Goal: Task Accomplishment & Management: Complete application form

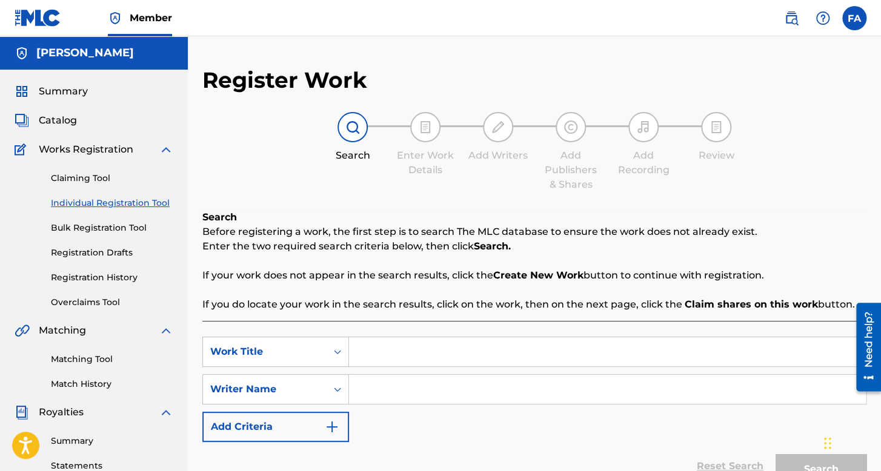
scroll to position [121, 0]
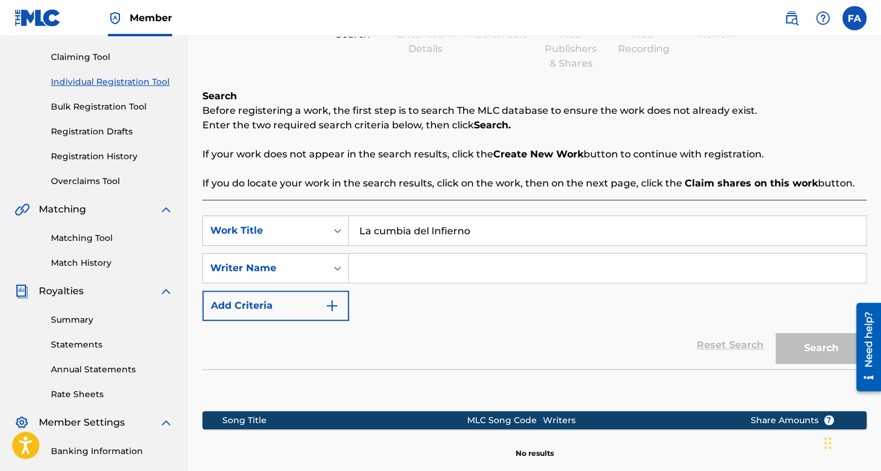
type input "La cumbia del Infierno"
click at [408, 265] on input "Search Form" at bounding box center [607, 268] width 517 height 29
type input "we"
click at [776, 333] on button "Search" at bounding box center [821, 348] width 91 height 30
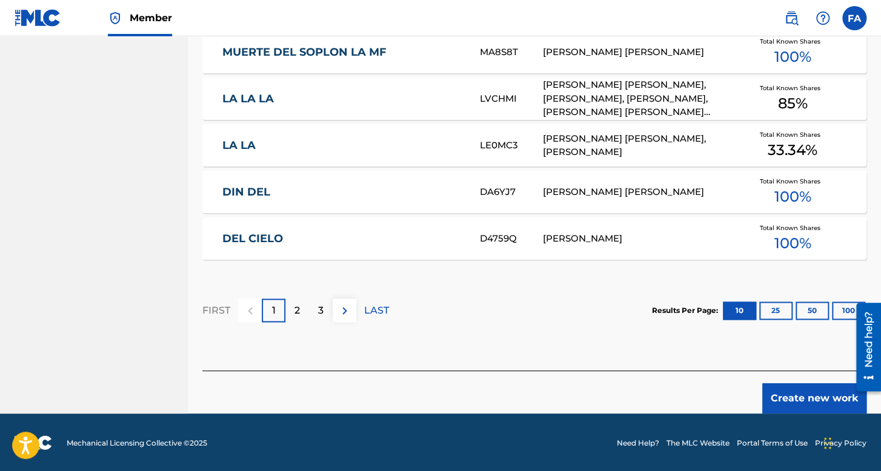
click at [809, 397] on button "Create new work" at bounding box center [814, 399] width 104 height 30
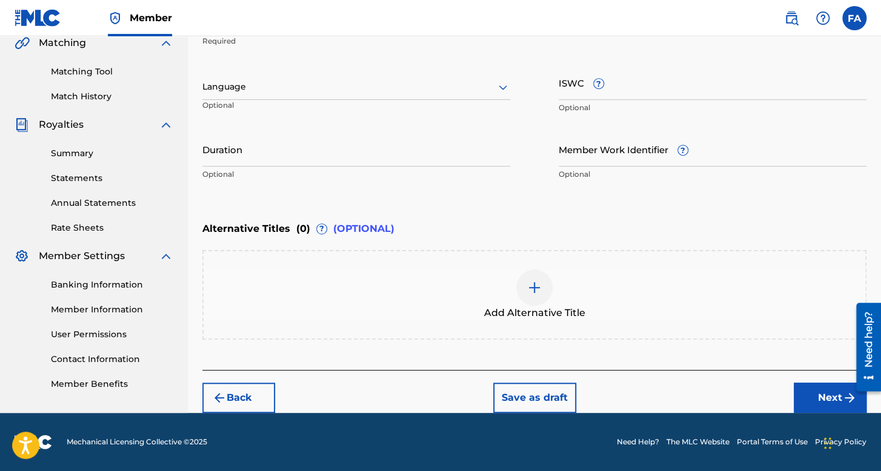
scroll to position [287, 0]
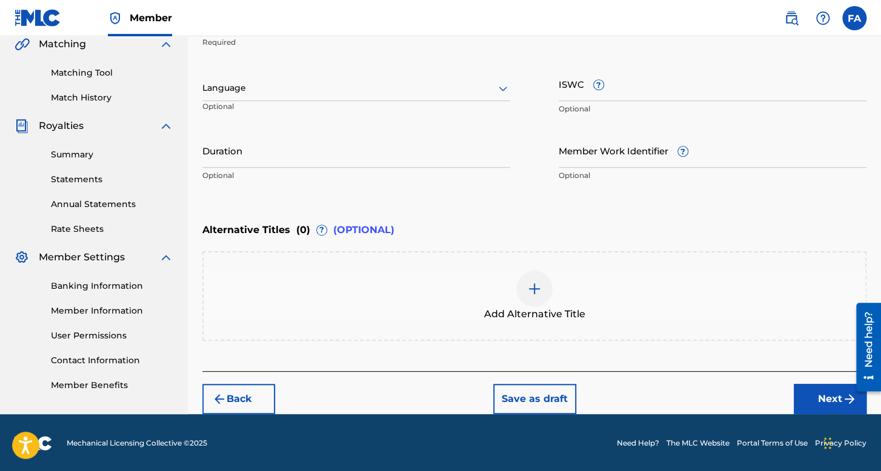
click at [327, 83] on div at bounding box center [356, 88] width 308 height 15
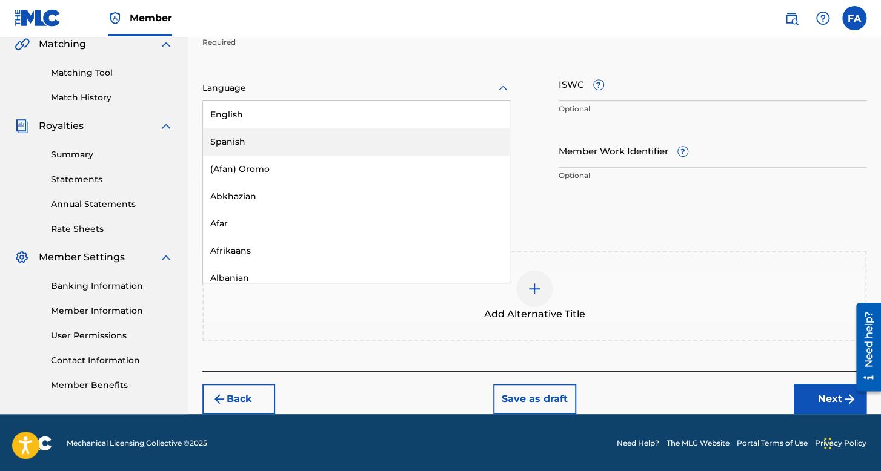
click at [253, 146] on div "Spanish" at bounding box center [356, 141] width 307 height 27
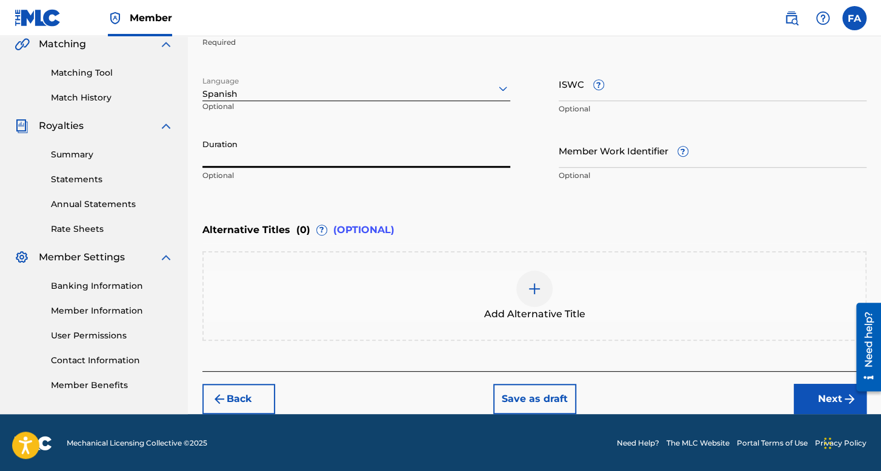
click at [253, 146] on input "Duration" at bounding box center [356, 150] width 308 height 35
type input "03:48"
click at [824, 392] on button "Next" at bounding box center [830, 399] width 73 height 30
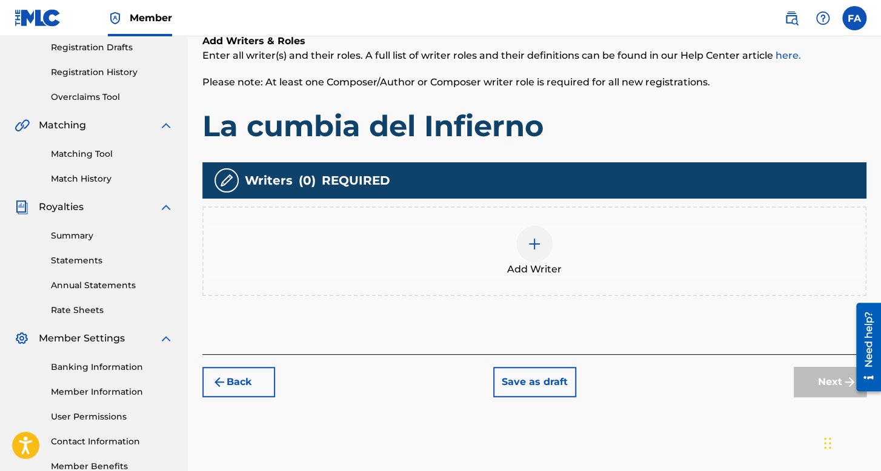
scroll to position [280, 0]
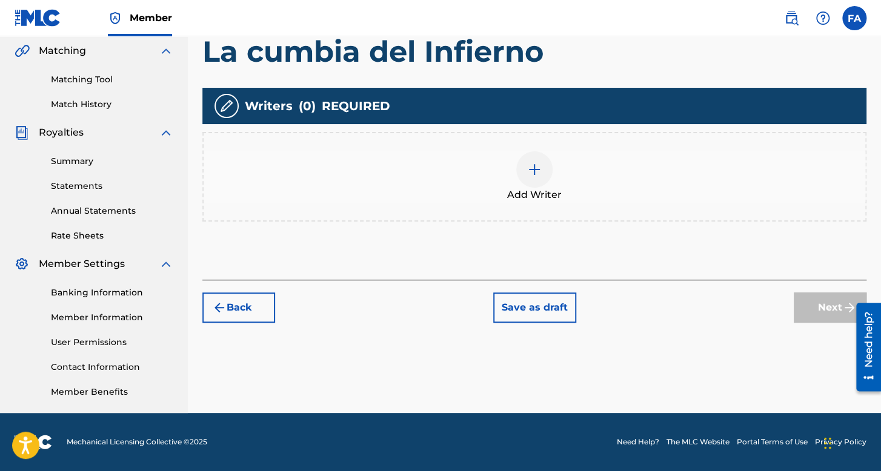
drag, startPoint x: 543, startPoint y: 116, endPoint x: 543, endPoint y: 132, distance: 16.4
click at [543, 127] on div "Writers ( 0 ) REQUIRED Add Writer" at bounding box center [534, 155] width 664 height 134
click at [539, 170] on img at bounding box center [534, 169] width 15 height 15
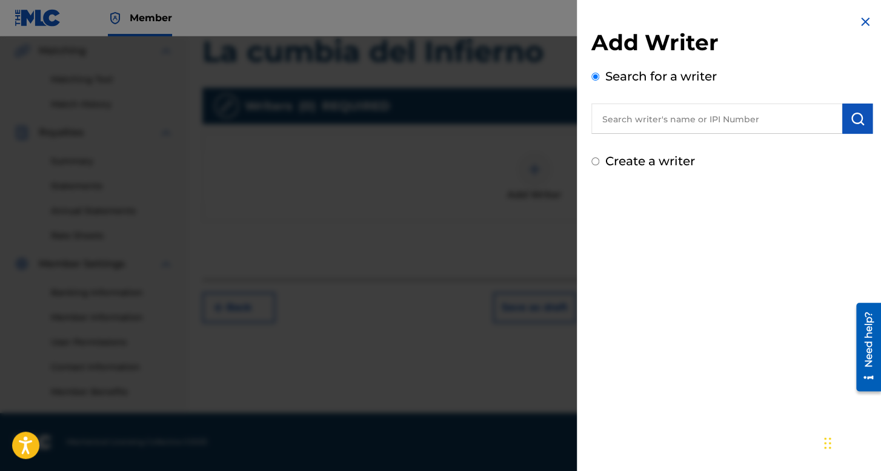
click at [639, 119] on input "text" at bounding box center [716, 119] width 251 height 30
click at [595, 164] on input "Create a writer" at bounding box center [595, 162] width 8 height 8
radio input "false"
radio input "true"
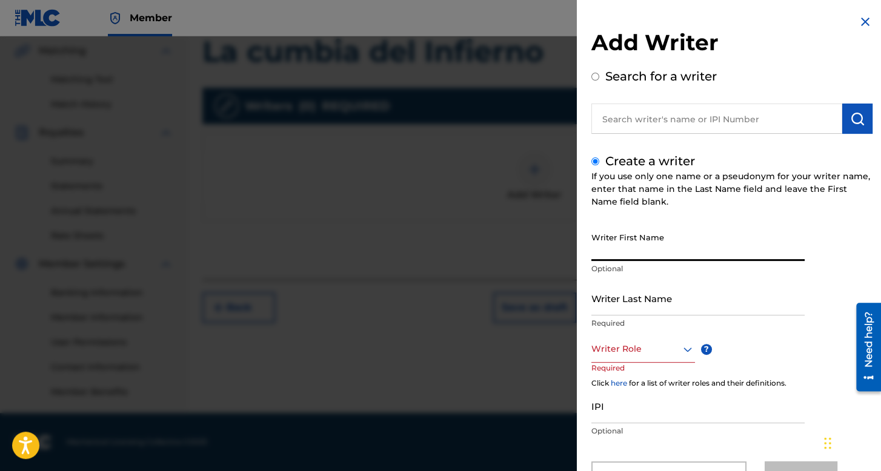
click at [633, 238] on input "Writer First Name" at bounding box center [697, 244] width 213 height 35
